Goal: Find specific page/section: Find specific page/section

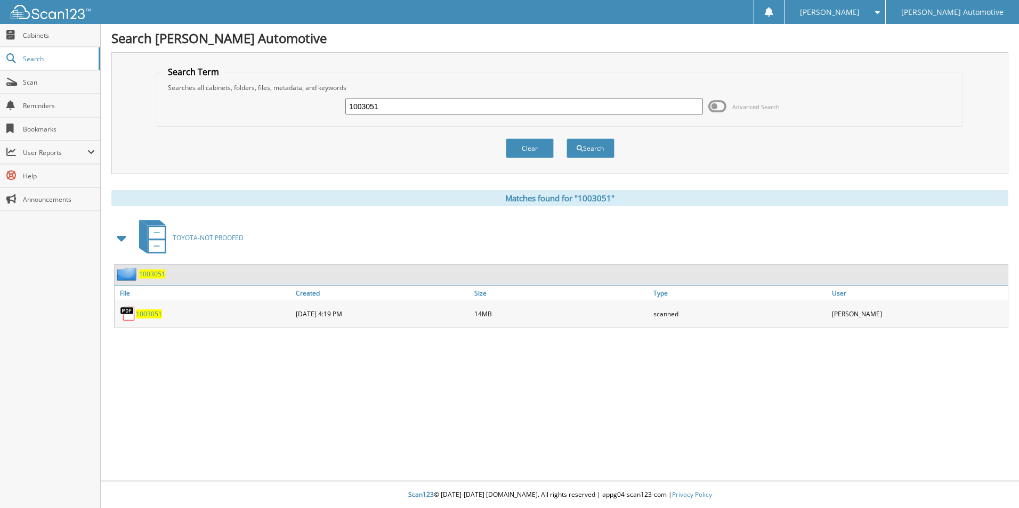
click at [392, 112] on input "1003051" at bounding box center [524, 107] width 358 height 16
type input "1003049"
click at [566, 139] on button "Search" at bounding box center [590, 149] width 48 height 20
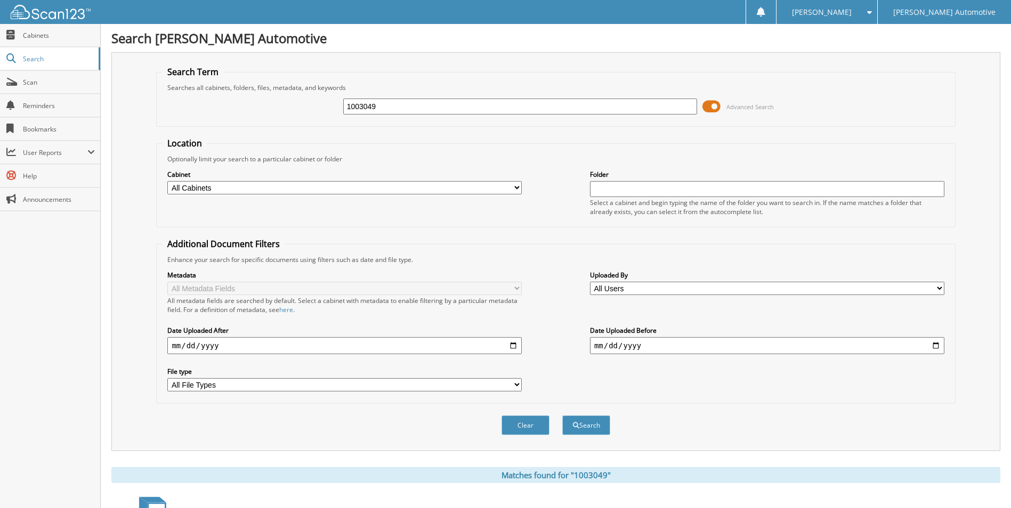
click at [713, 109] on span at bounding box center [711, 107] width 18 height 16
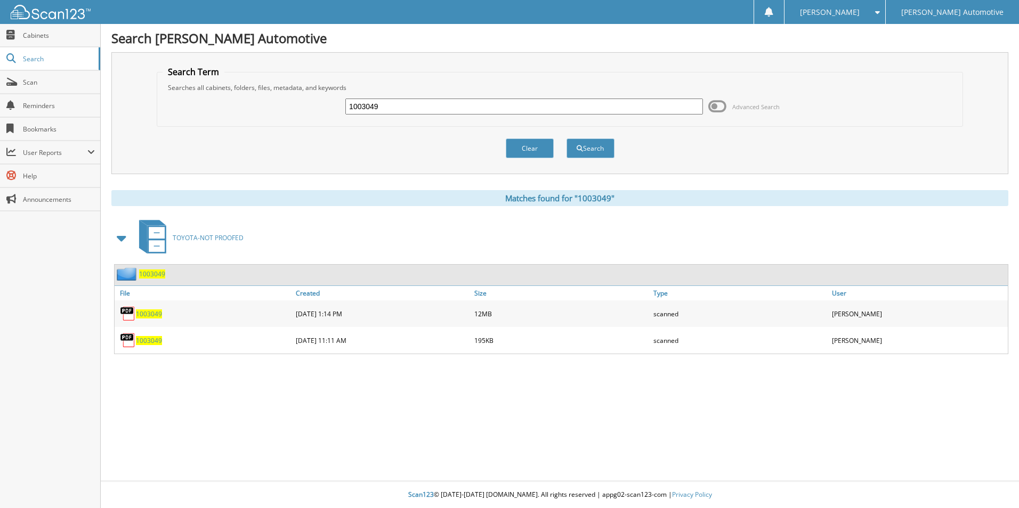
click at [159, 342] on span "1003049" at bounding box center [149, 340] width 26 height 9
click at [157, 315] on span "1003049" at bounding box center [149, 314] width 26 height 9
